Goal: Information Seeking & Learning: Learn about a topic

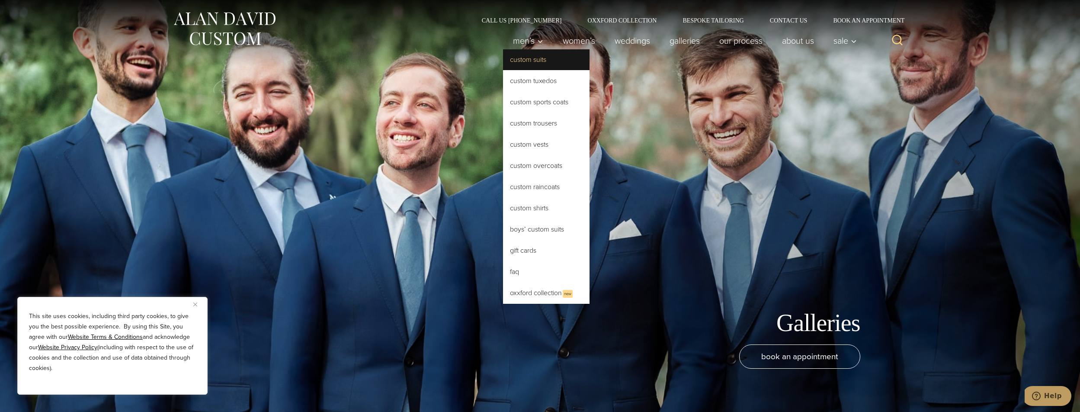
click at [530, 62] on link "Custom Suits" at bounding box center [546, 59] width 86 height 21
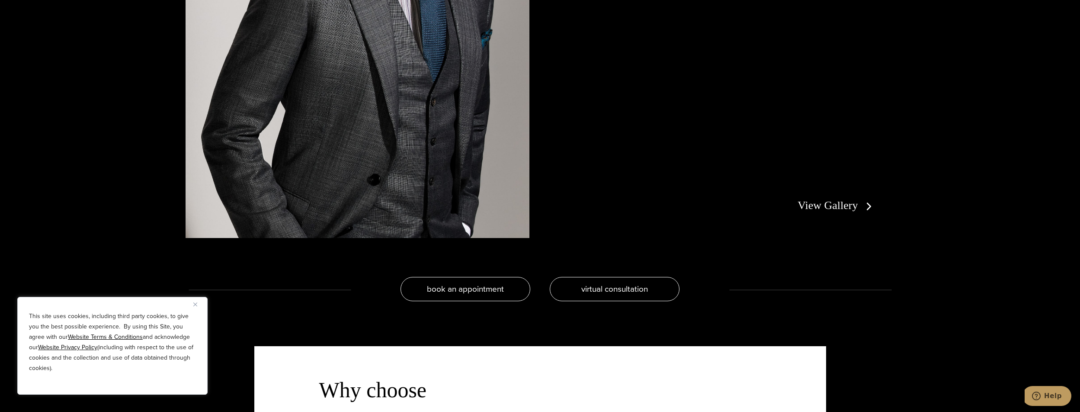
scroll to position [1946, 0]
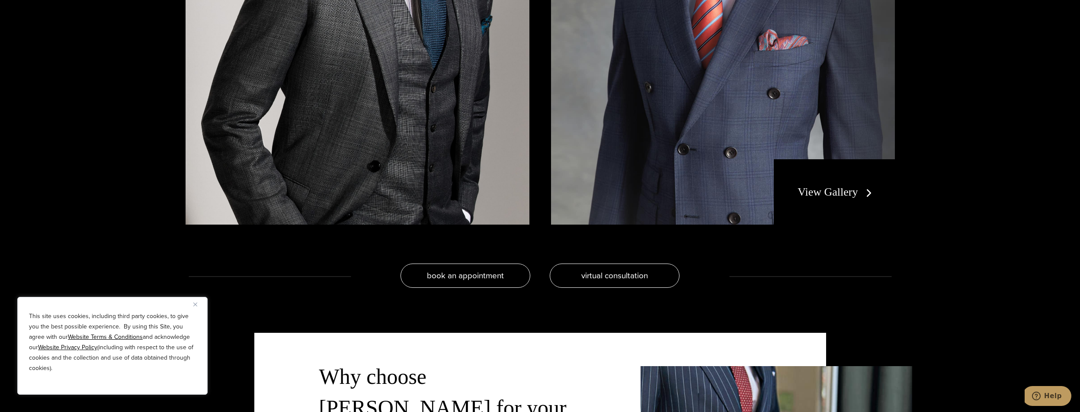
click at [810, 192] on link "View Gallery" at bounding box center [835, 192] width 77 height 13
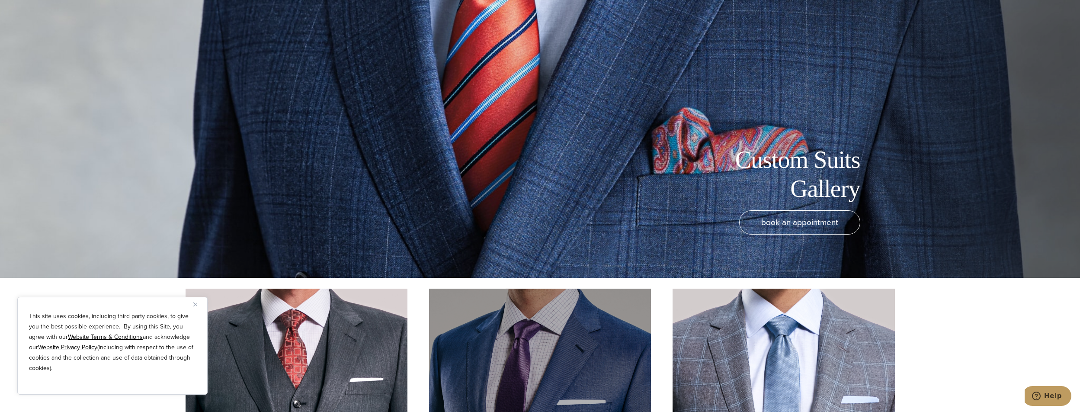
scroll to position [133, 0]
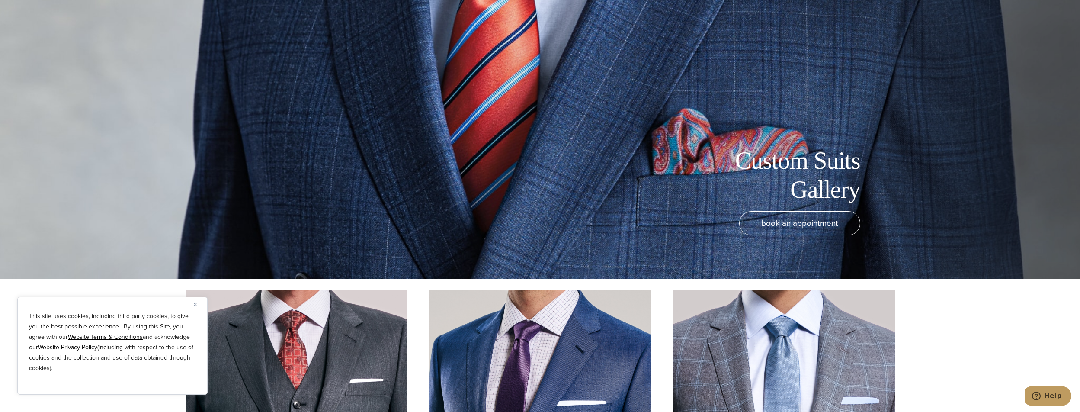
click at [810, 183] on h1 "Custom Suits Gallery" at bounding box center [763, 175] width 195 height 58
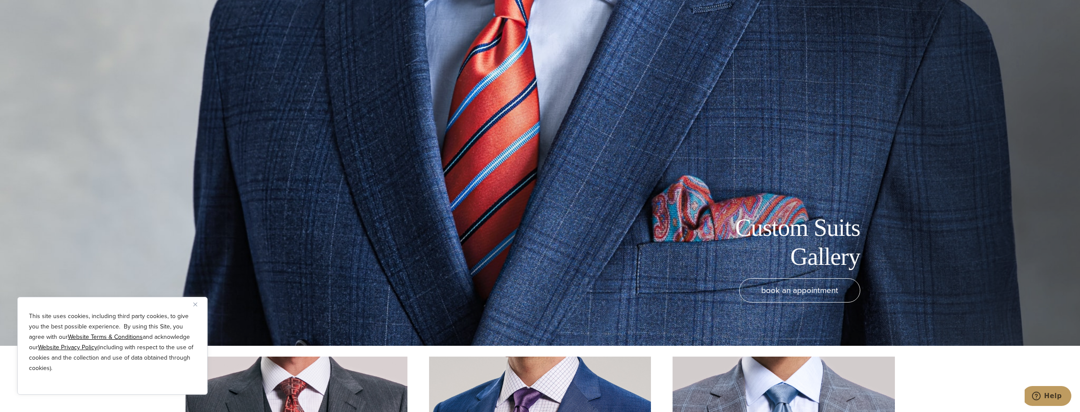
scroll to position [0, 0]
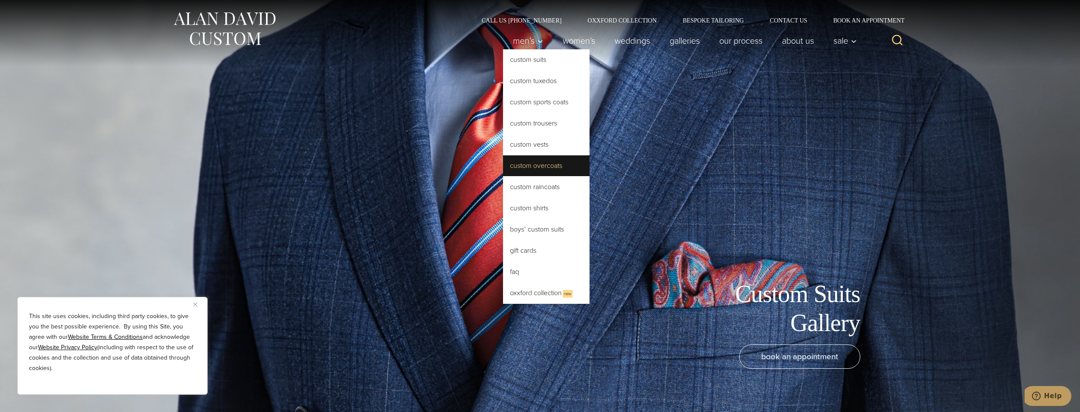
click at [557, 165] on link "Custom Overcoats" at bounding box center [546, 165] width 86 height 21
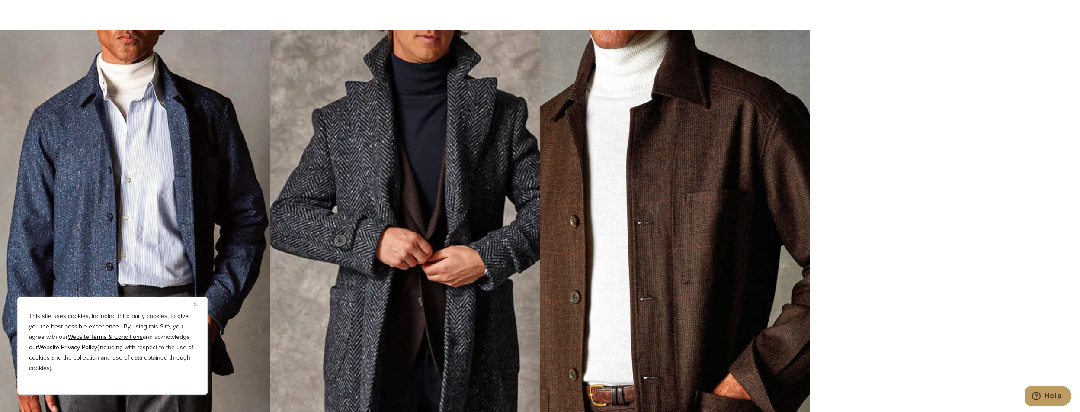
scroll to position [3157, 0]
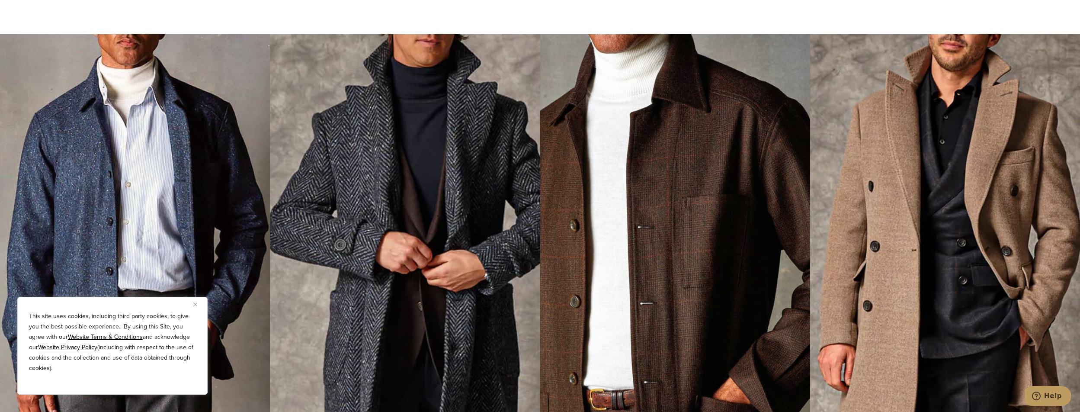
click at [423, 139] on img at bounding box center [405, 243] width 270 height 418
click at [424, 140] on img at bounding box center [405, 243] width 270 height 418
click at [424, 141] on img at bounding box center [405, 243] width 270 height 418
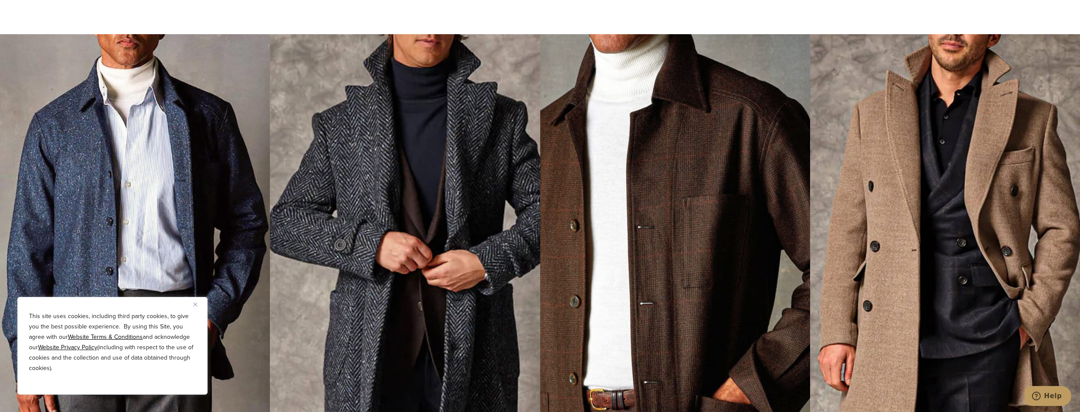
click at [424, 141] on img at bounding box center [405, 243] width 270 height 418
click at [425, 143] on img at bounding box center [405, 243] width 270 height 418
drag, startPoint x: 425, startPoint y: 143, endPoint x: 526, endPoint y: 144, distance: 101.6
click at [425, 143] on img at bounding box center [405, 243] width 270 height 418
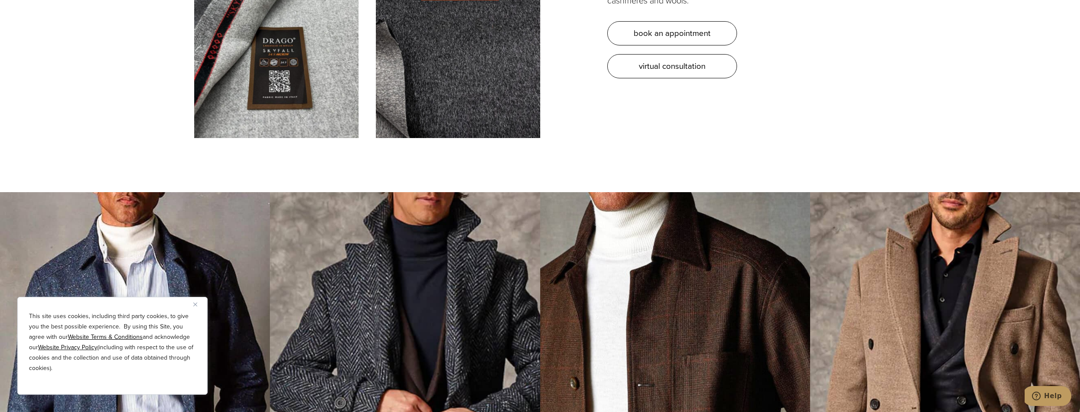
scroll to position [2984, 0]
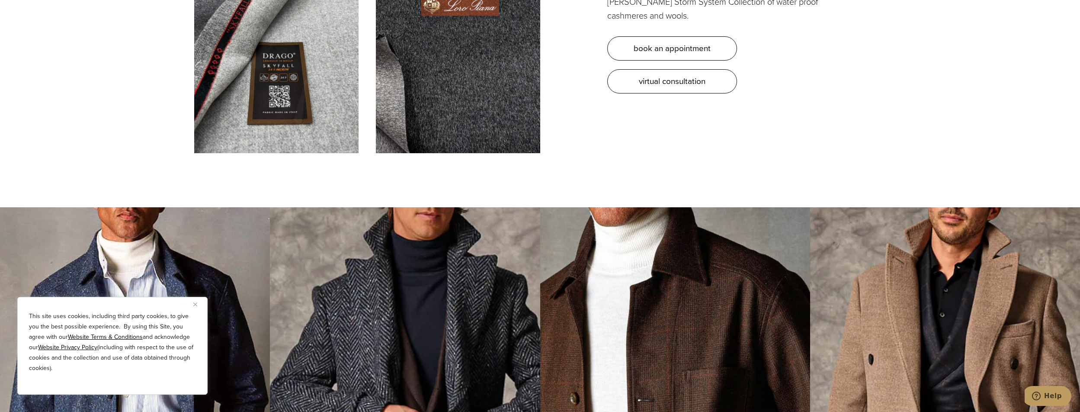
click at [397, 246] on img at bounding box center [405, 416] width 270 height 418
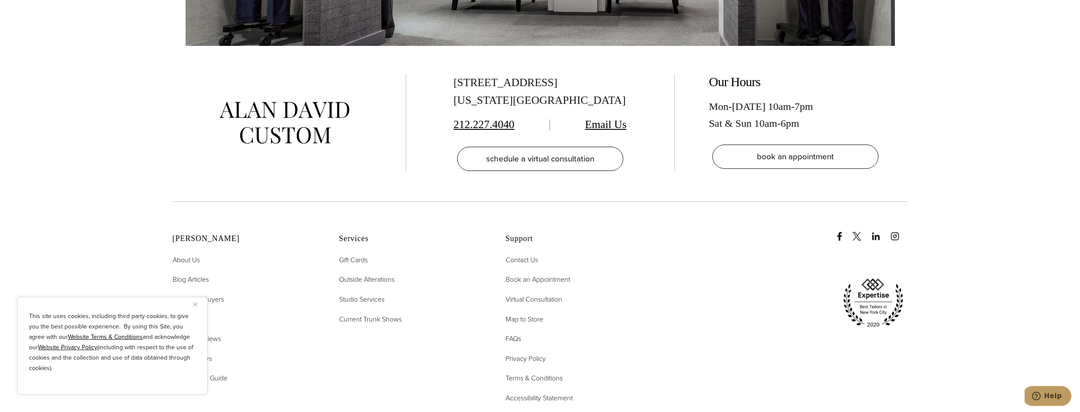
scroll to position [4864, 0]
